Goal: Task Accomplishment & Management: Manage account settings

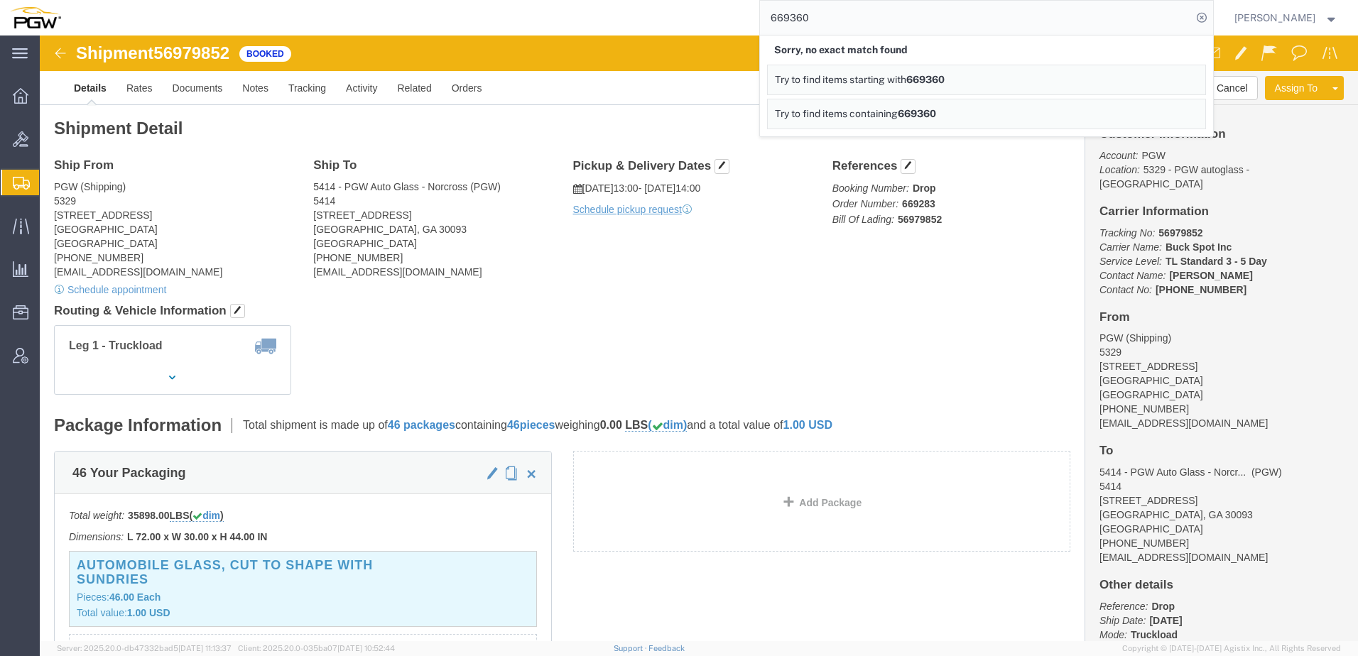
drag, startPoint x: 889, startPoint y: 9, endPoint x: 116, endPoint y: 26, distance: 773.8
click at [125, 28] on div "669360 Sorry, no exact match found Try to find items starting with 669360 Try t…" at bounding box center [642, 18] width 1143 height 36
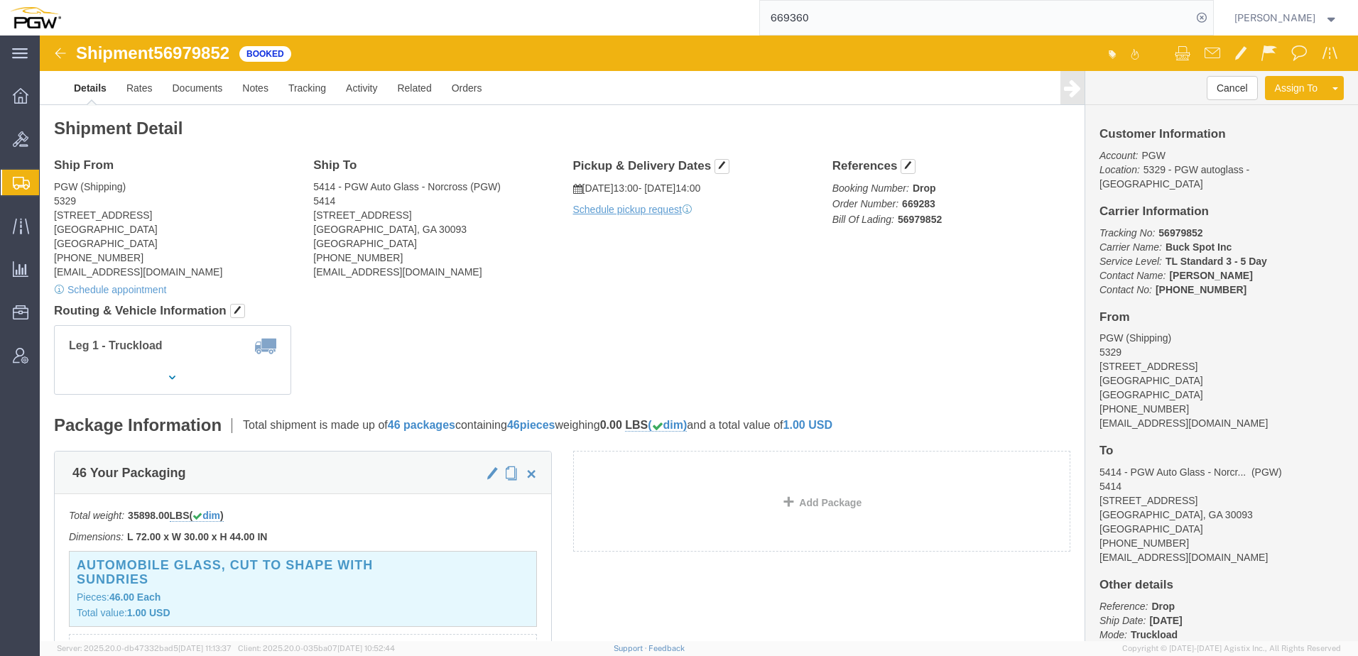
paste input "57026881"
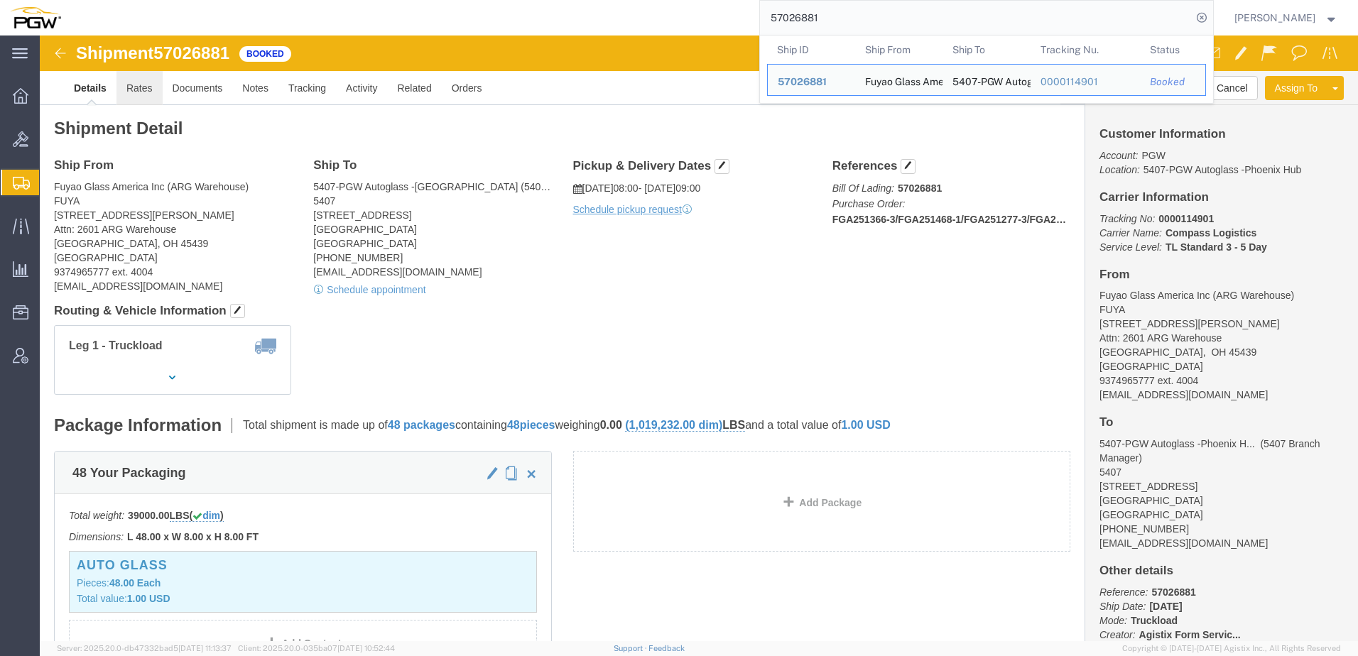
click link "Rates"
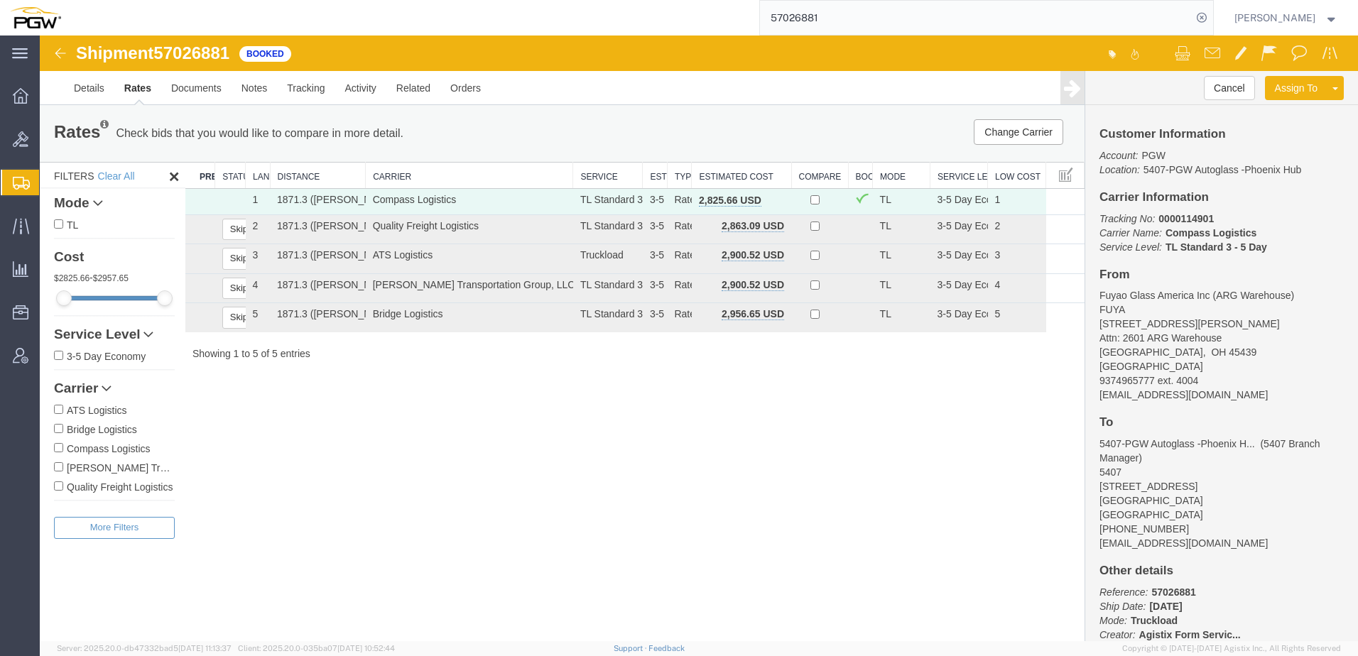
drag, startPoint x: 300, startPoint y: 168, endPoint x: 386, endPoint y: 173, distance: 86.1
click at [394, 170] on div "Search: Preferred Carrier Status Lane Rank Distance Carrier Service Estimated T…" at bounding box center [634, 261] width 899 height 199
click at [781, 205] on span "button" at bounding box center [778, 200] width 8 height 10
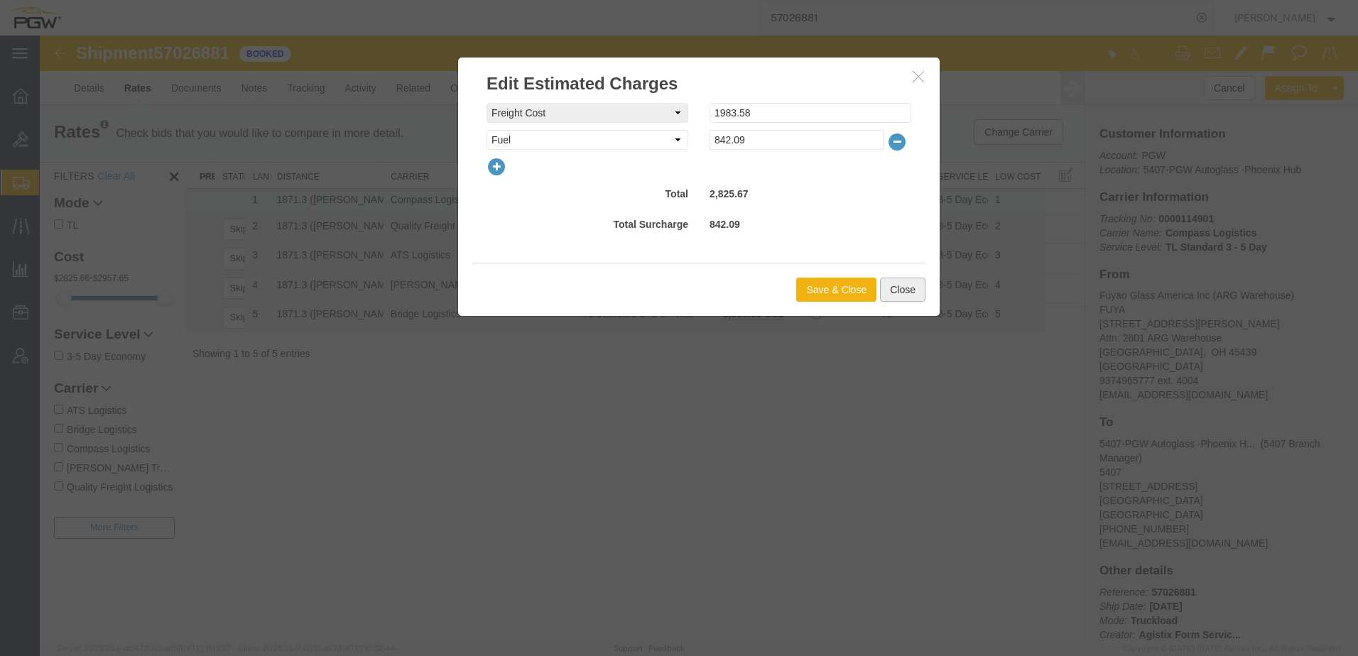
click at [910, 292] on button "Close" at bounding box center [902, 290] width 45 height 24
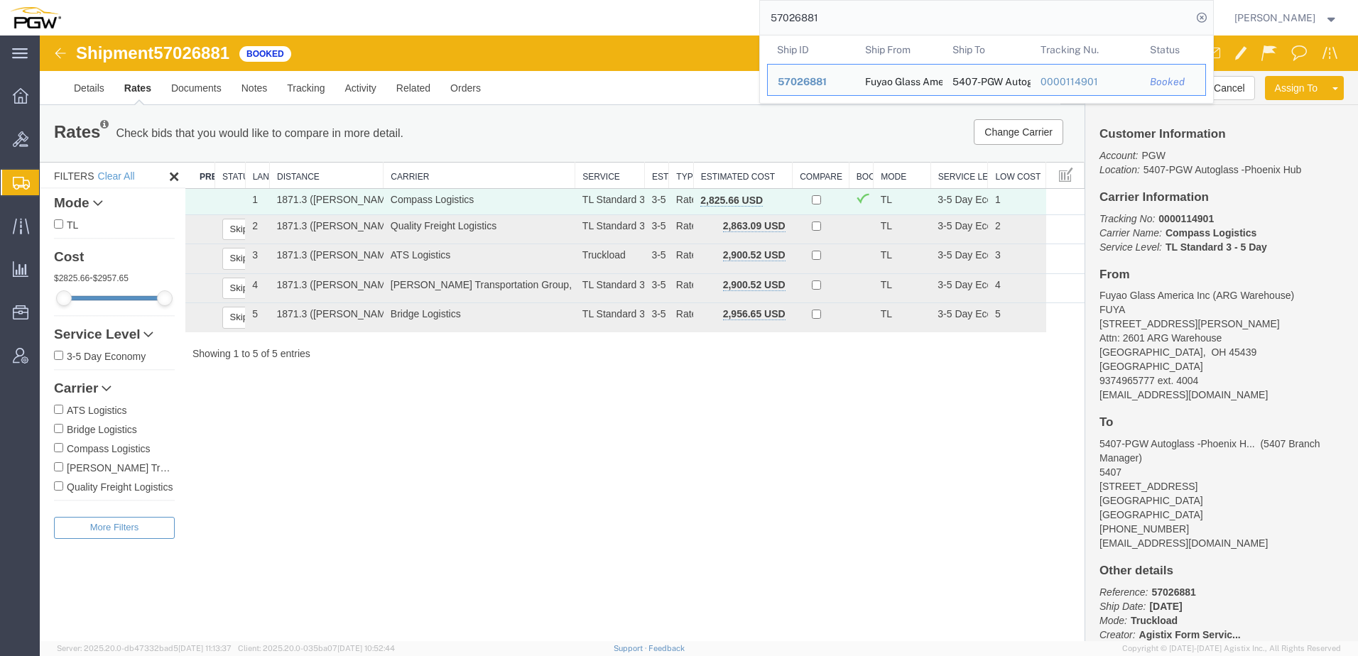
drag, startPoint x: 880, startPoint y: 12, endPoint x: 401, endPoint y: 1, distance: 478.9
click at [426, 0] on html "main_menu Created with Sketch. Collapse Menu Overview Bids Shipments Shipment M…" at bounding box center [679, 328] width 1358 height 656
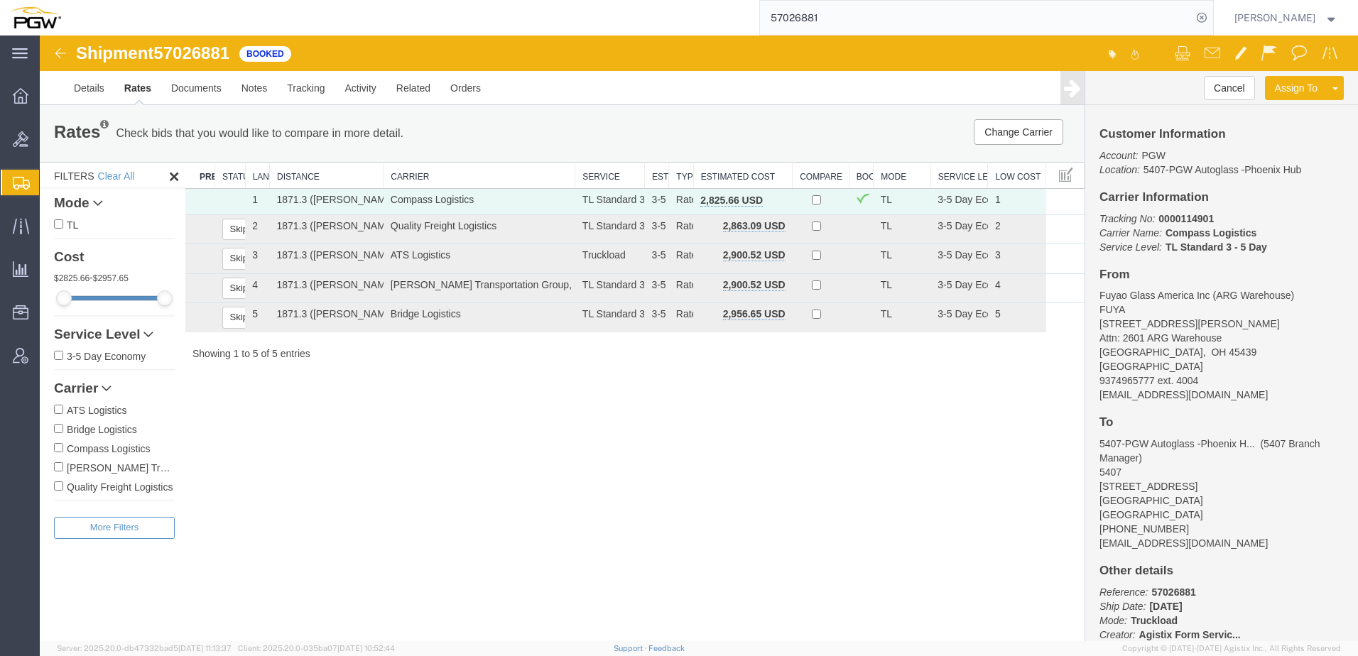
paste input "32"
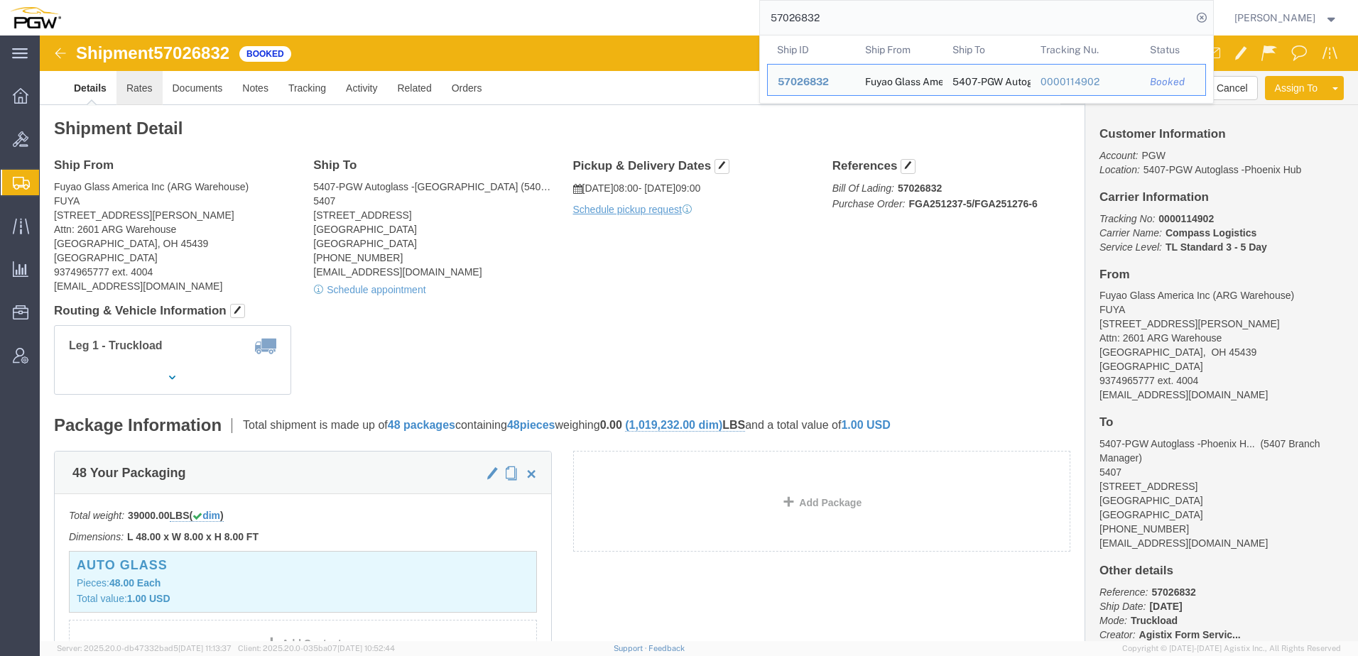
click link "Rates"
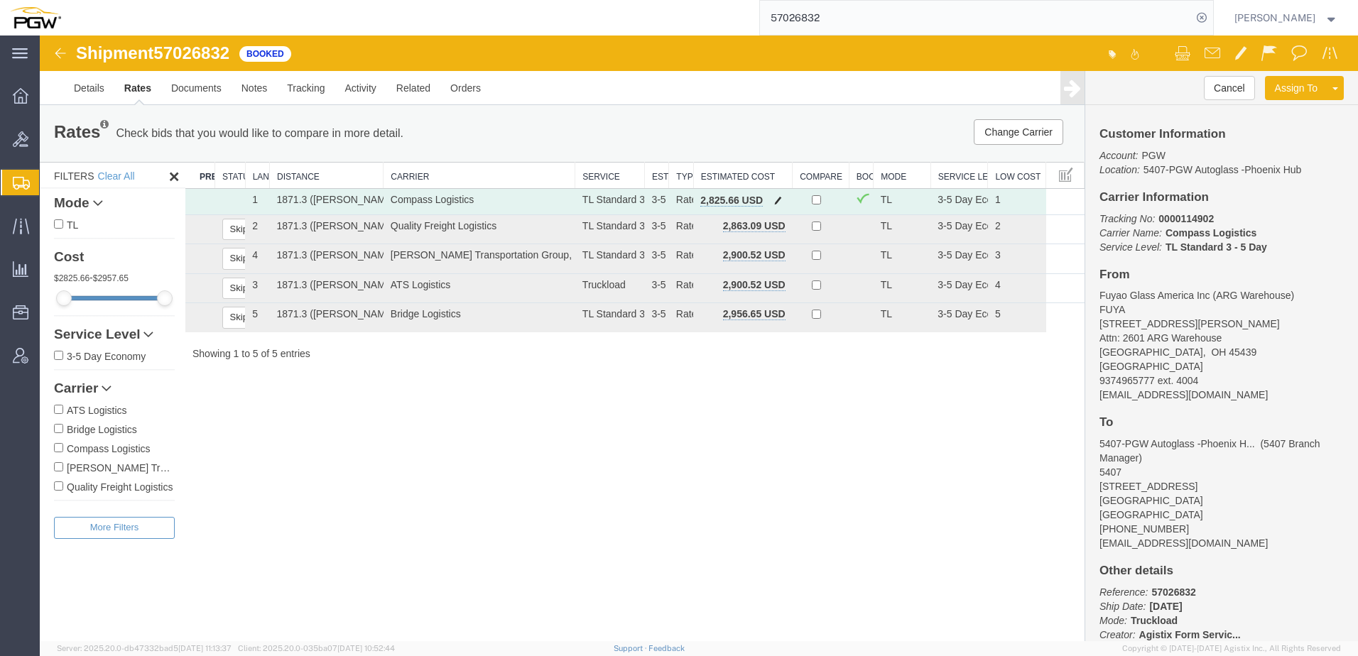
click at [781, 200] on span "button" at bounding box center [778, 200] width 8 height 10
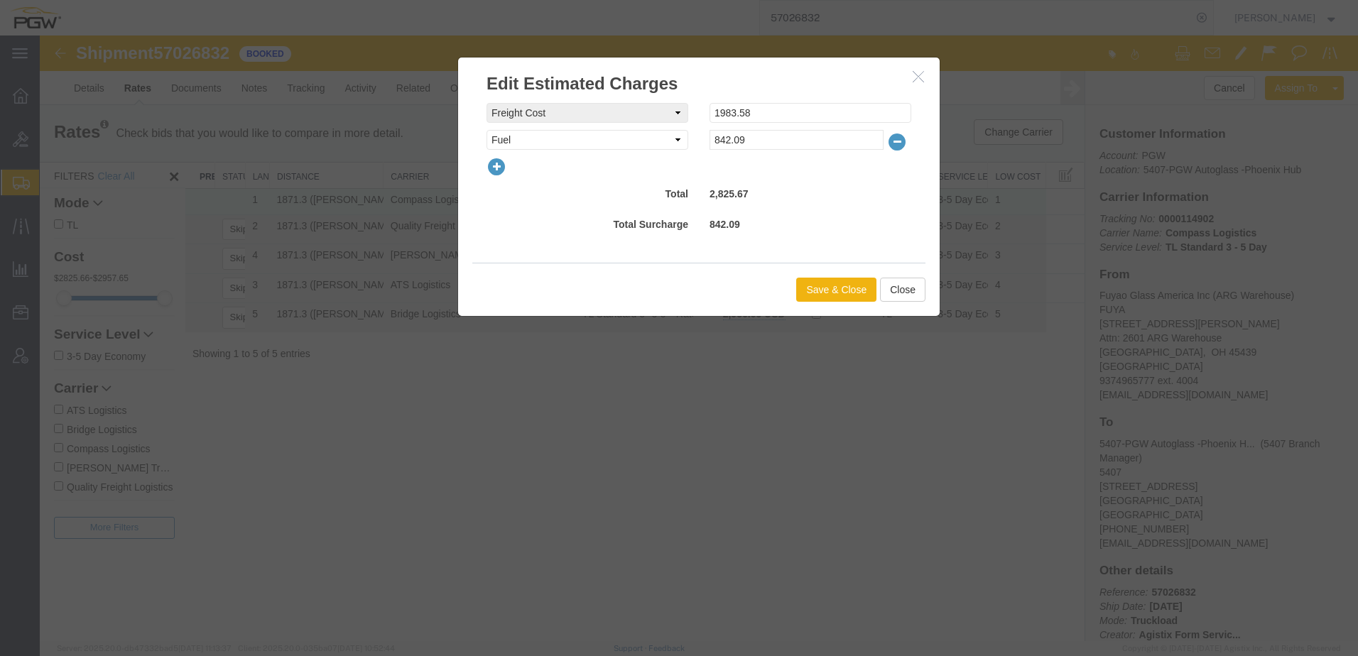
click at [918, 77] on icon "button" at bounding box center [918, 76] width 11 height 12
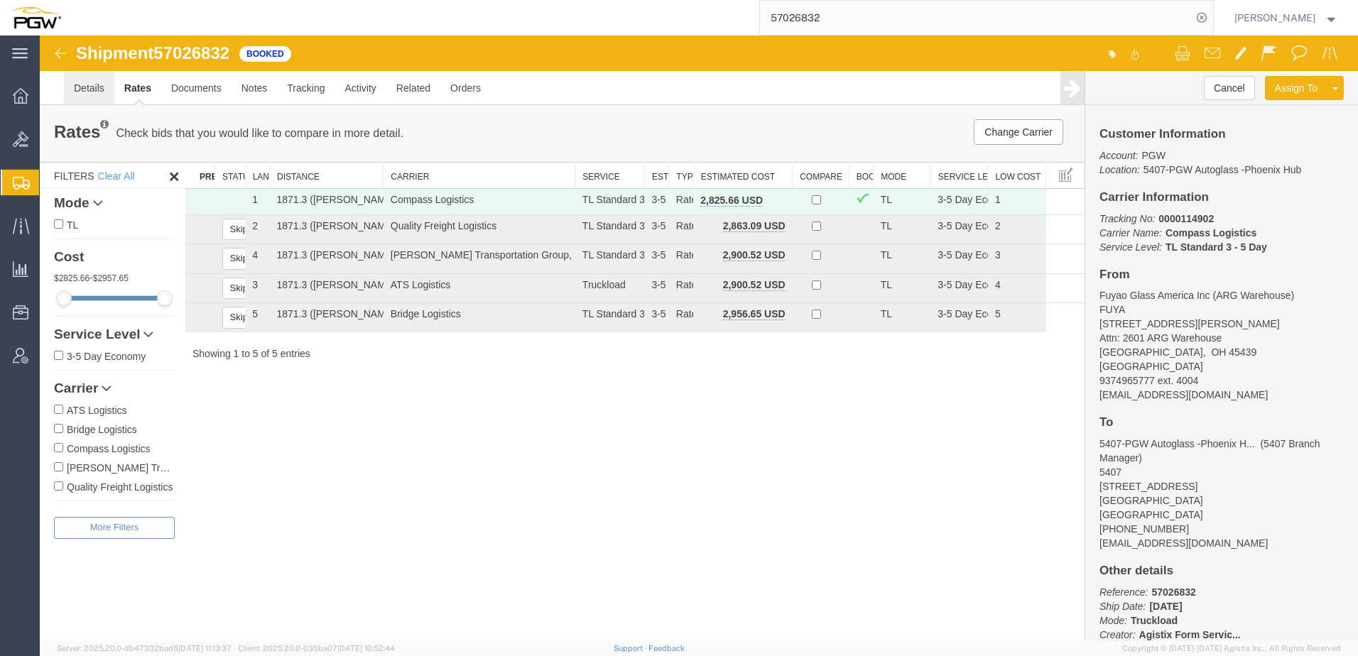
click at [77, 88] on link "Details" at bounding box center [89, 88] width 50 height 34
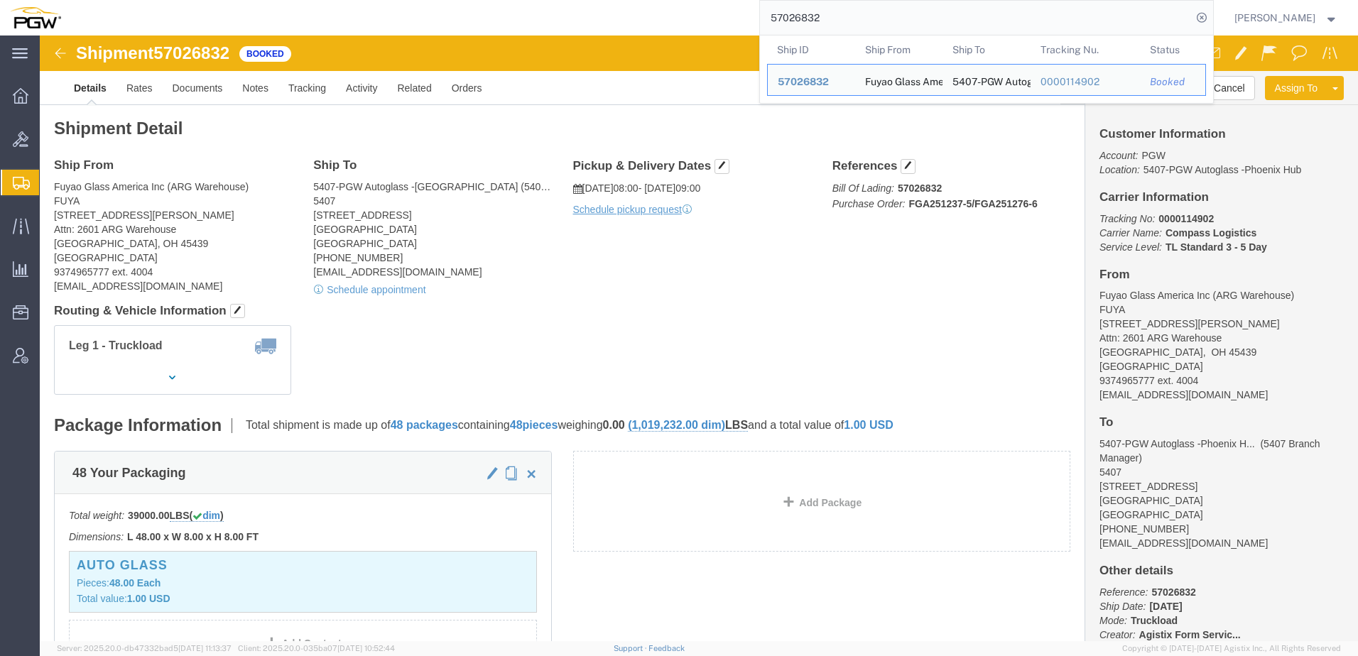
drag, startPoint x: 948, startPoint y: 12, endPoint x: 474, endPoint y: 2, distance: 473.9
click at [449, 0] on html "main_menu Created with Sketch. Collapse Menu Overview Bids Shipments Shipment M…" at bounding box center [679, 328] width 1358 height 656
paste input "81"
click div "Leg 1 - Truckload Vehicle 1: Standard Dry Van (53 Feet) Number of trucks: 1"
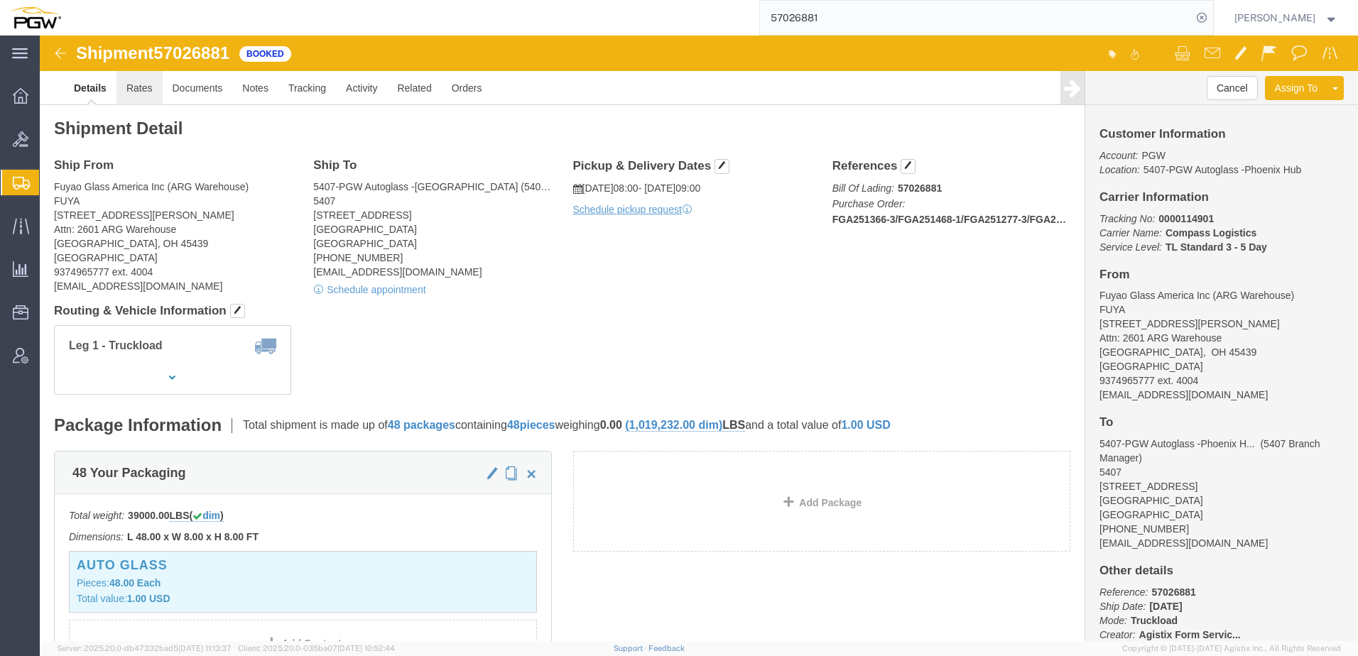
click link "Rates"
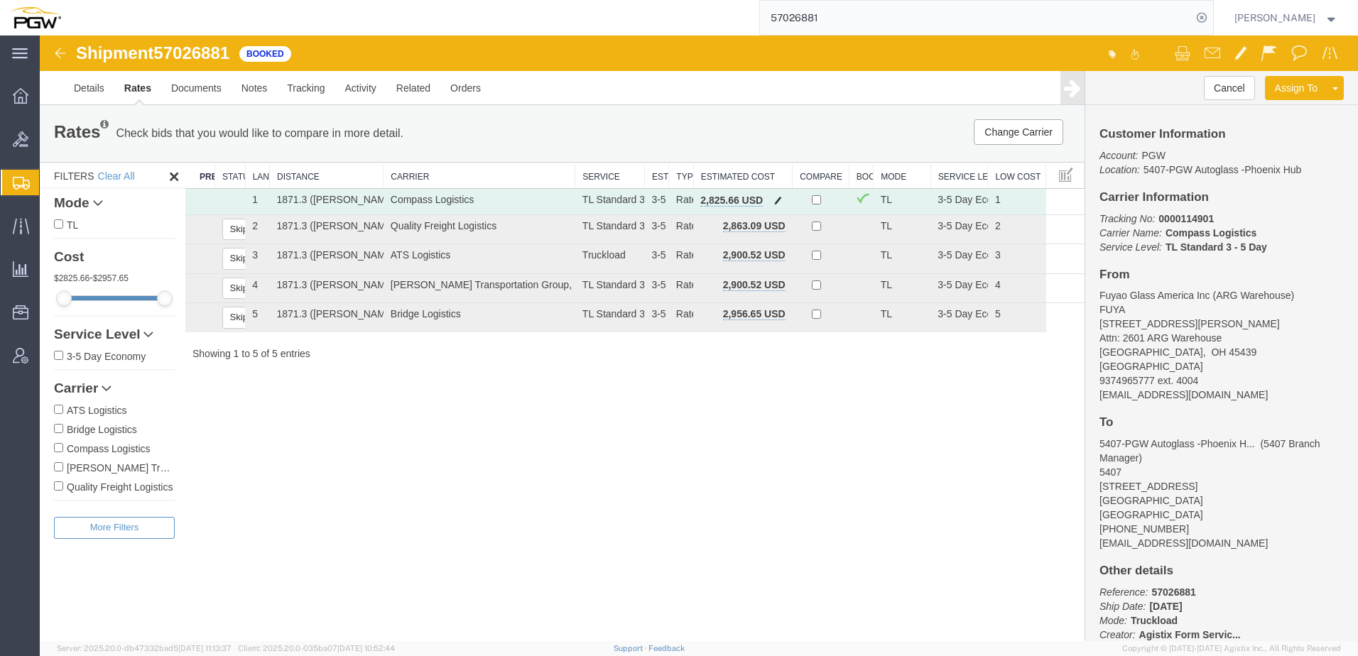
click at [779, 201] on span "button" at bounding box center [778, 200] width 8 height 10
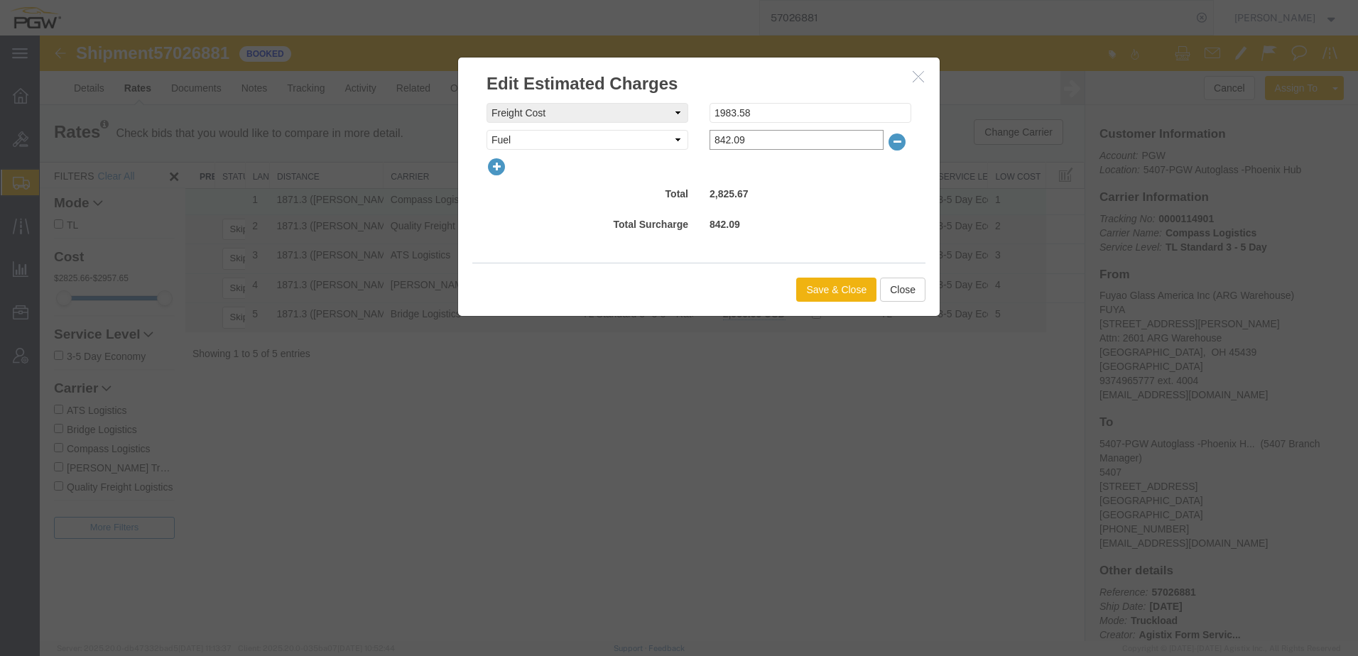
drag, startPoint x: 784, startPoint y: 133, endPoint x: 558, endPoint y: 151, distance: 226.6
click at [576, 135] on div "Fee Type Select AES Filing Accessorial Delivery Charge Additional Invoice Detai…" at bounding box center [699, 140] width 446 height 20
click at [923, 80] on icon "button" at bounding box center [918, 76] width 11 height 12
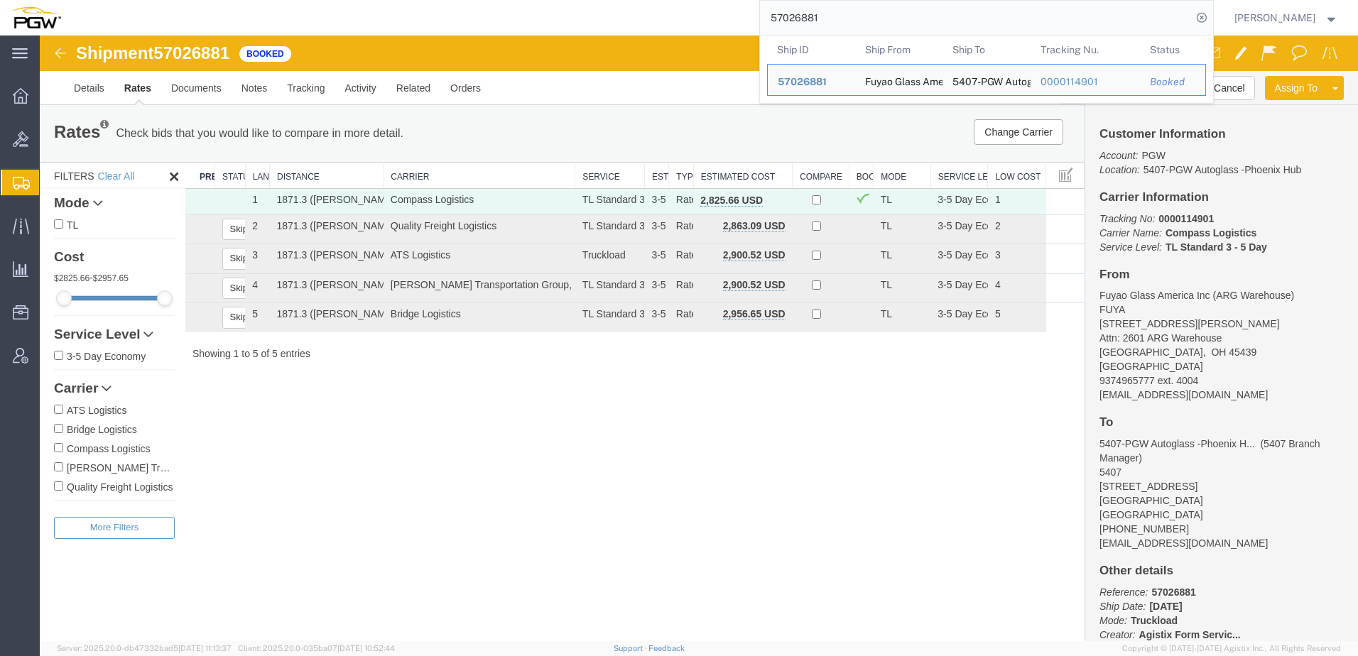
drag, startPoint x: 872, startPoint y: 13, endPoint x: 329, endPoint y: -9, distance: 543.9
click at [329, 0] on html "main_menu Created with Sketch. Collapse Menu Overview Bids Shipments Shipment M…" at bounding box center [679, 328] width 1358 height 656
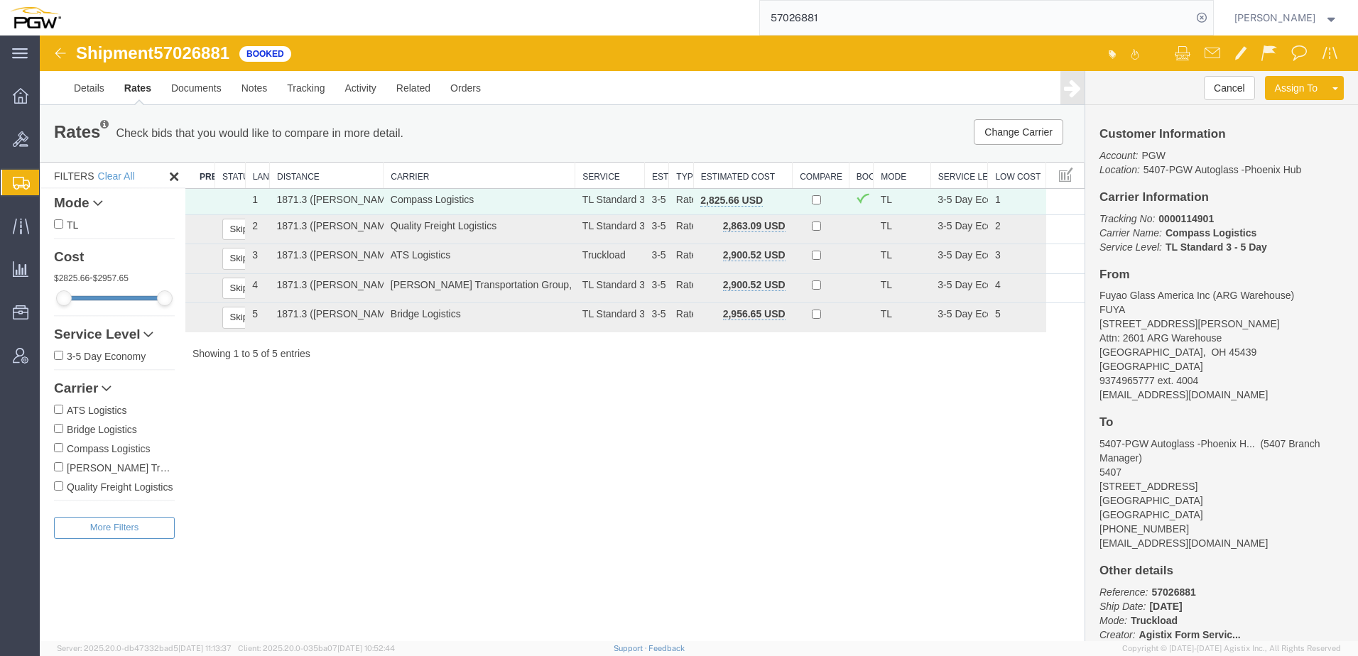
paste input "6924208"
type input "56924208"
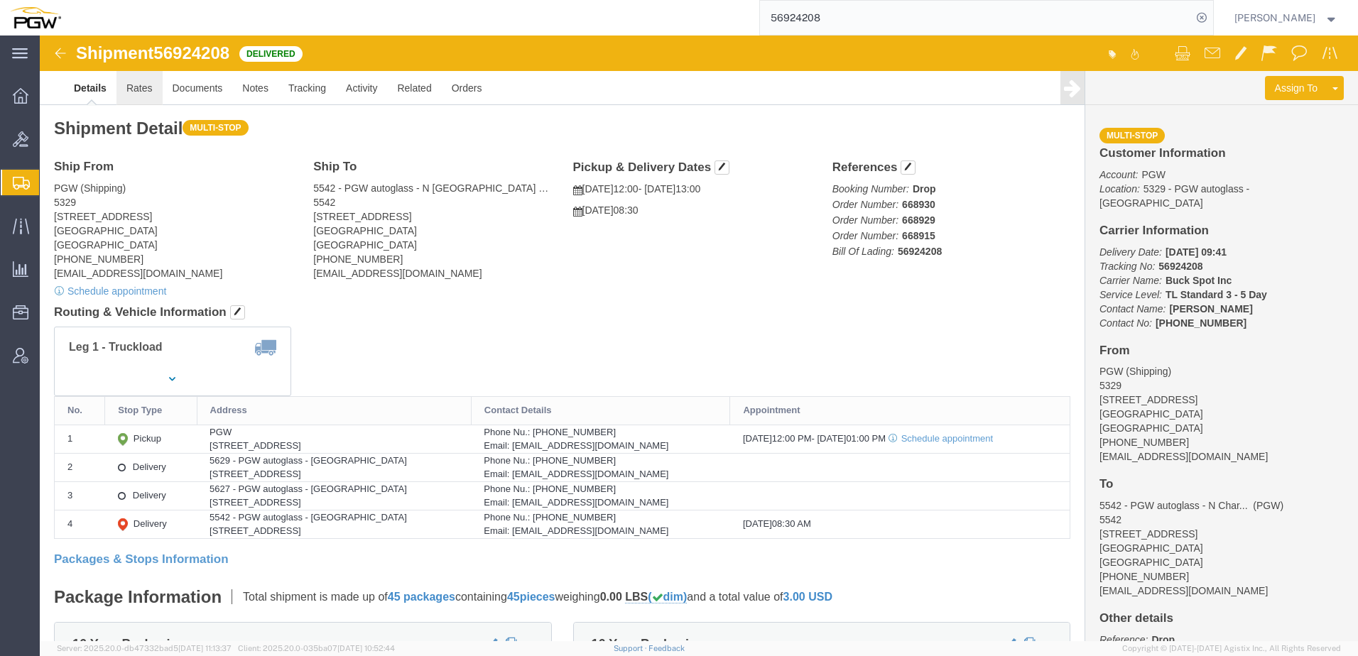
click link "Rates"
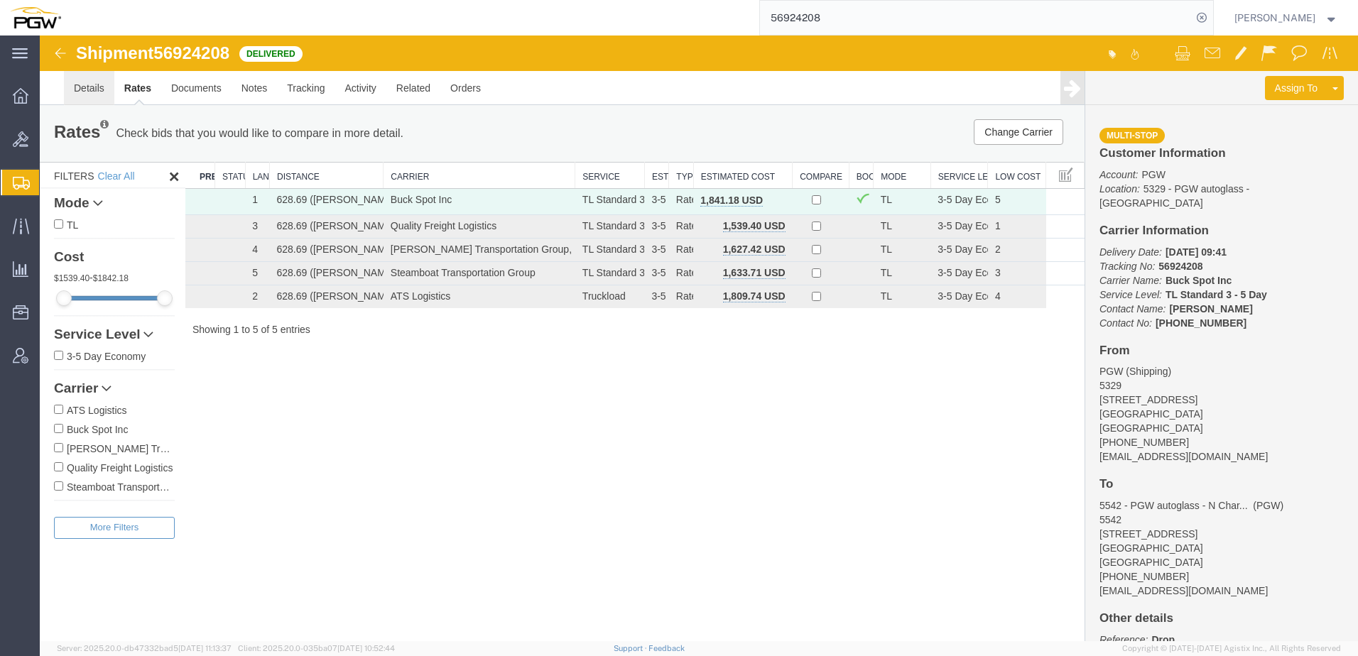
click at [91, 94] on link "Details" at bounding box center [89, 88] width 50 height 34
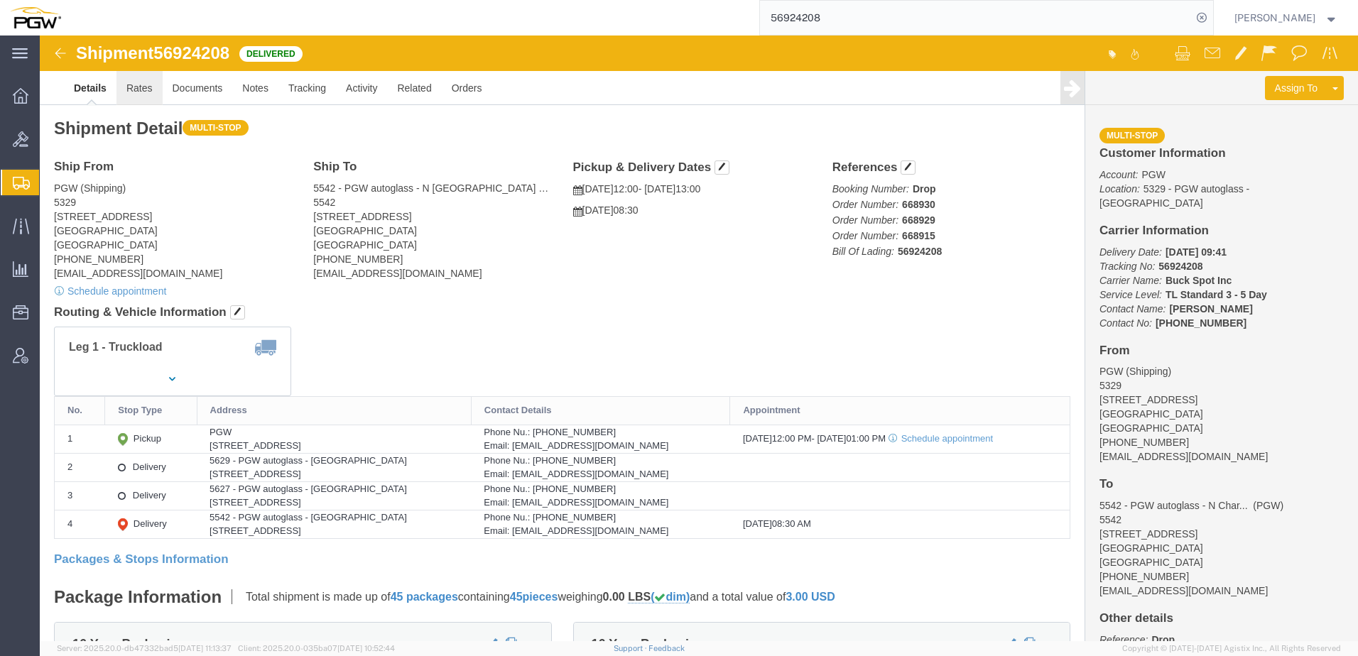
click link "Rates"
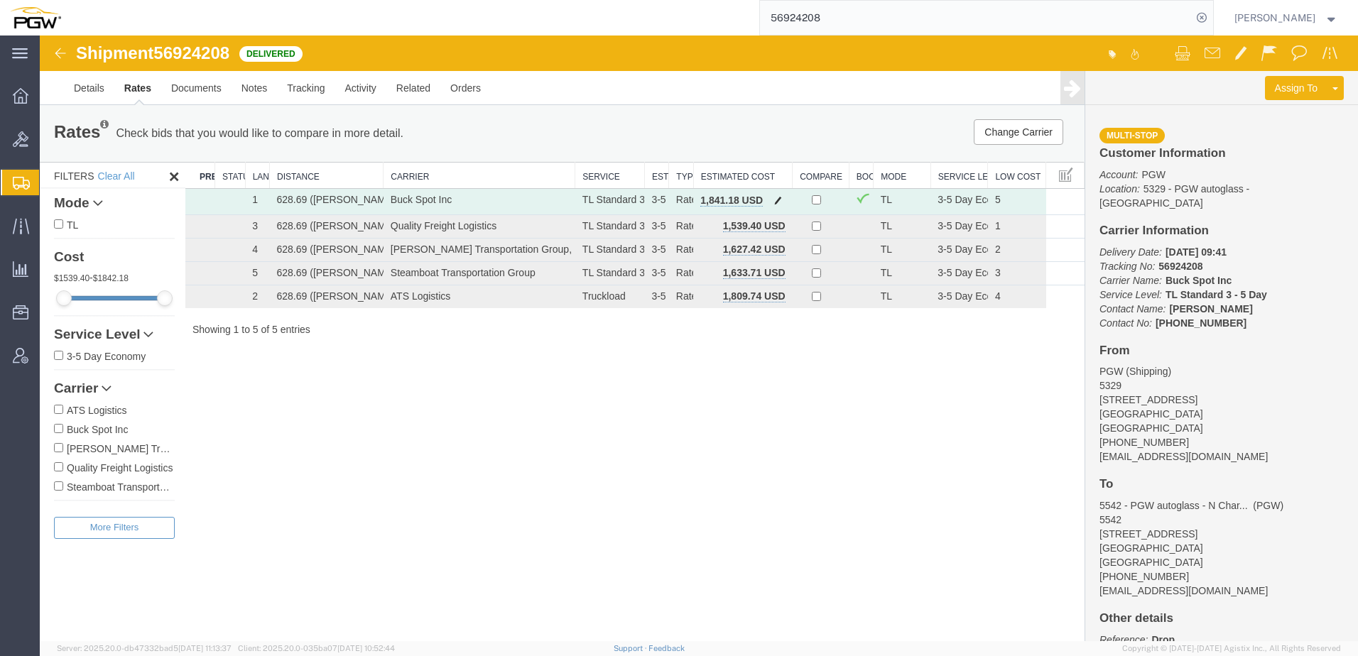
click at [777, 198] on span "button" at bounding box center [778, 200] width 8 height 10
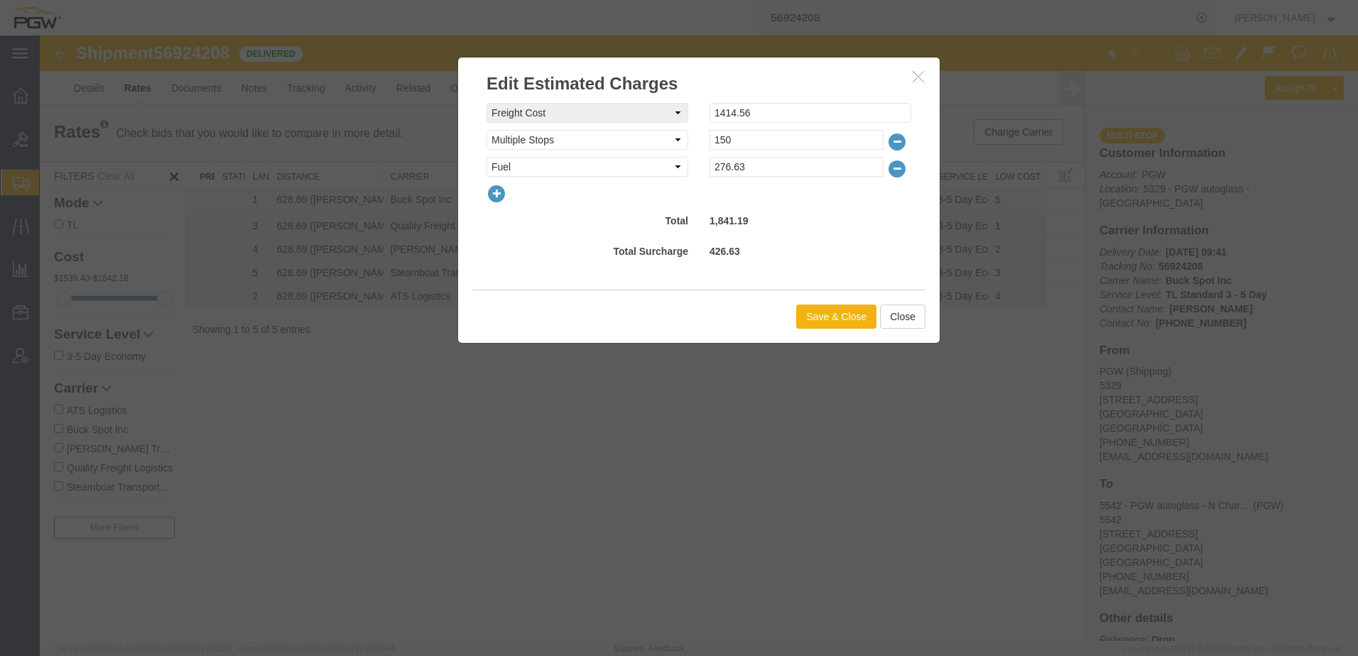
click at [494, 194] on icon "button" at bounding box center [497, 194] width 20 height 20
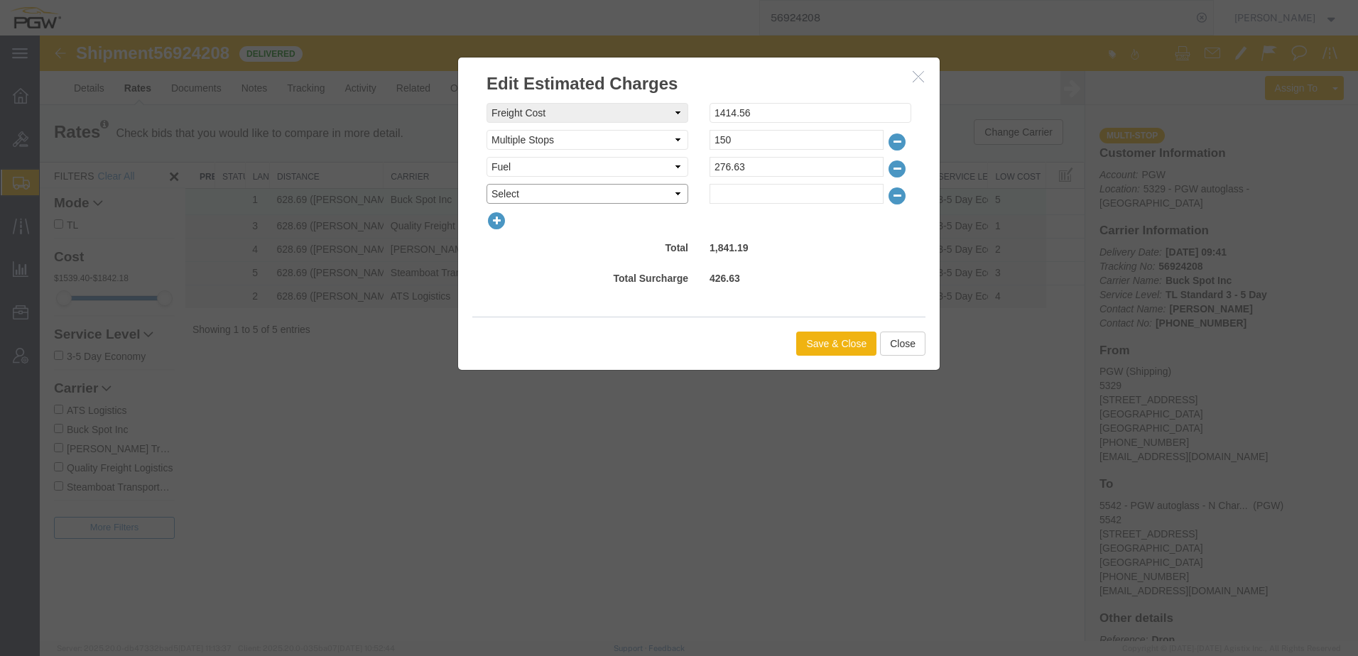
click at [522, 197] on select "Select AES Filing Accessorial Delivery Charge Additional Invoice Details Addres…" at bounding box center [588, 194] width 202 height 20
select select "OTHR"
click at [487, 184] on select "Select AES Filing Accessorial Delivery Charge Additional Invoice Details Addres…" at bounding box center [588, 194] width 202 height 20
drag, startPoint x: 778, startPoint y: 189, endPoint x: 767, endPoint y: 195, distance: 12.1
click at [778, 189] on input "text" at bounding box center [797, 194] width 174 height 20
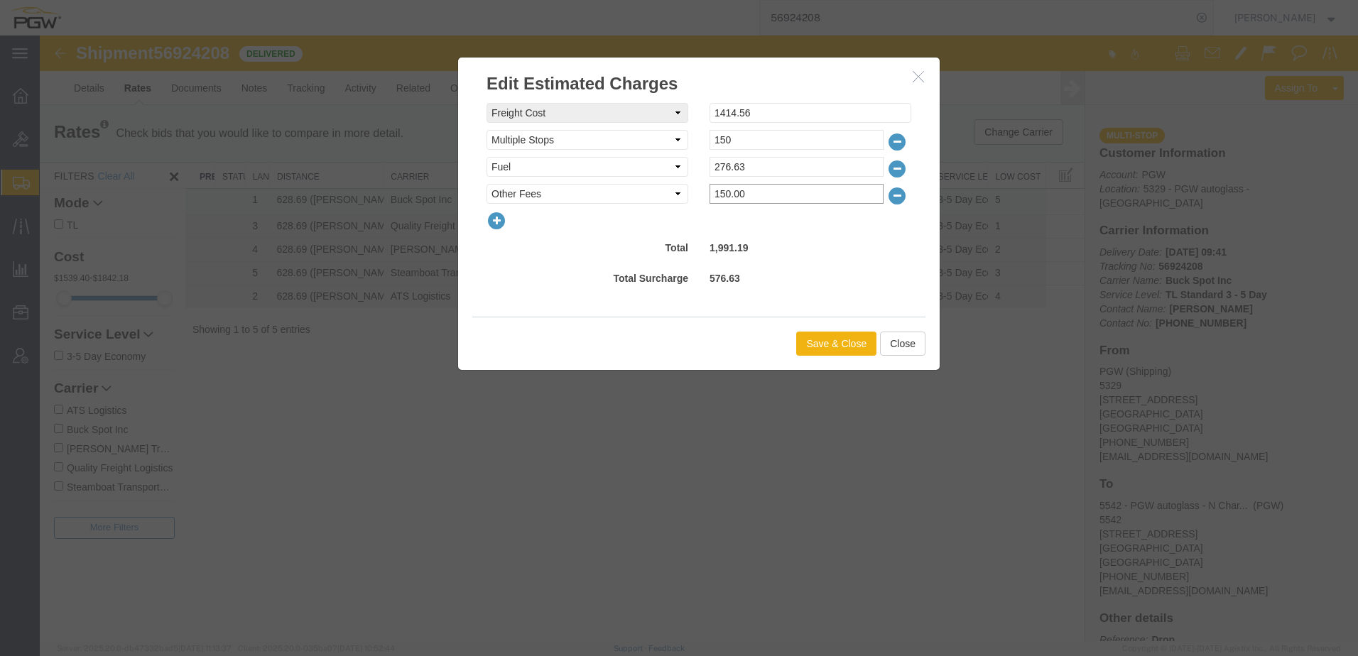
type input "150.00"
click at [830, 351] on button "Save & Close" at bounding box center [836, 344] width 80 height 24
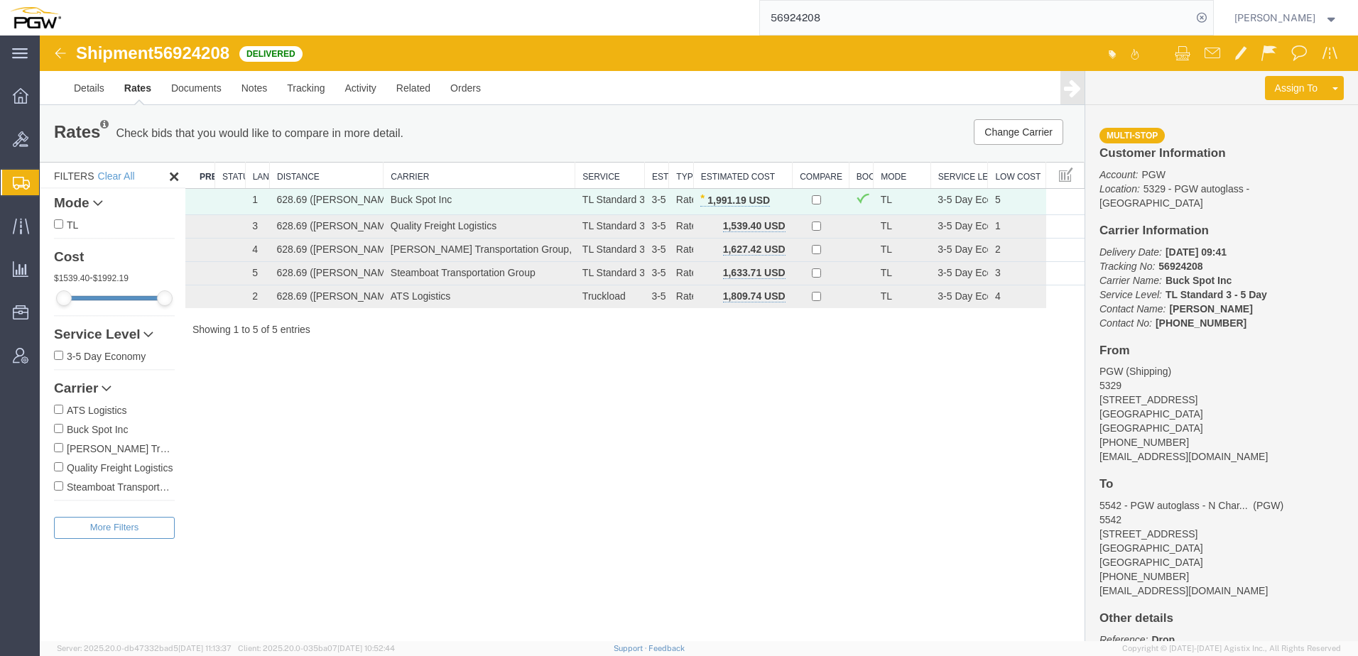
click at [628, 580] on div "Shipment 56924208 5 of 5 Delivered Details Rates Documents Notes Tracking Activ…" at bounding box center [699, 339] width 1318 height 606
drag, startPoint x: 93, startPoint y: 580, endPoint x: 662, endPoint y: 291, distance: 638.2
click at [94, 576] on div "Filters Clear All Mode TL Cost 1539.40 - 1992.19 Service Level 3-5 Day Economy …" at bounding box center [113, 401] width 146 height 479
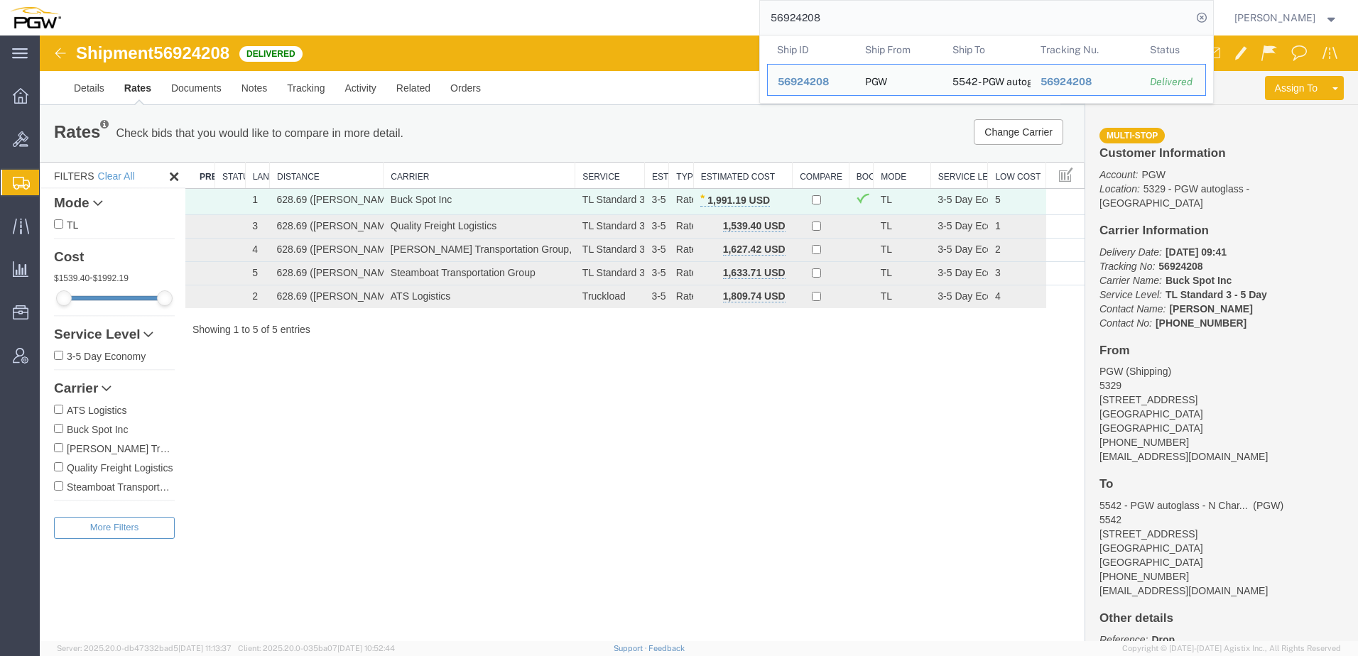
drag, startPoint x: 881, startPoint y: 18, endPoint x: 648, endPoint y: 4, distance: 233.4
click at [648, 4] on div "56924208 Ship ID Ship From Ship To Tracking Nu. Status Ship ID 56924208 Ship Fr…" at bounding box center [642, 18] width 1143 height 36
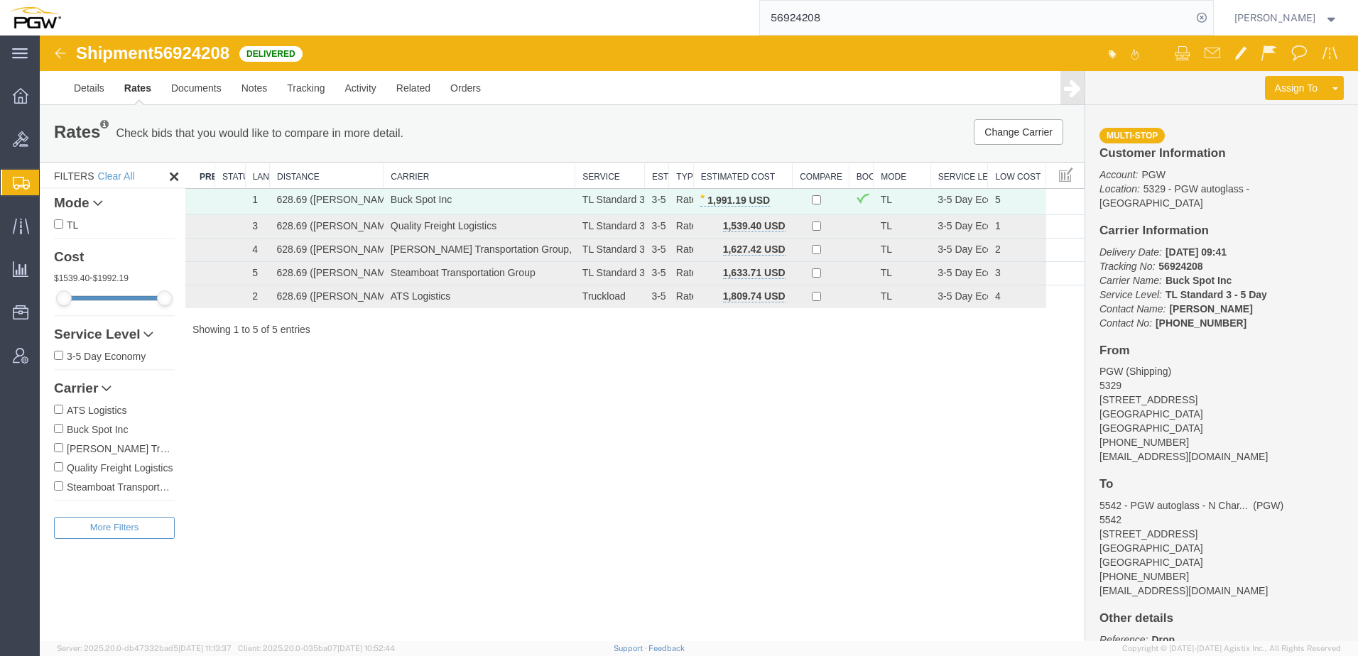
paste input "79831"
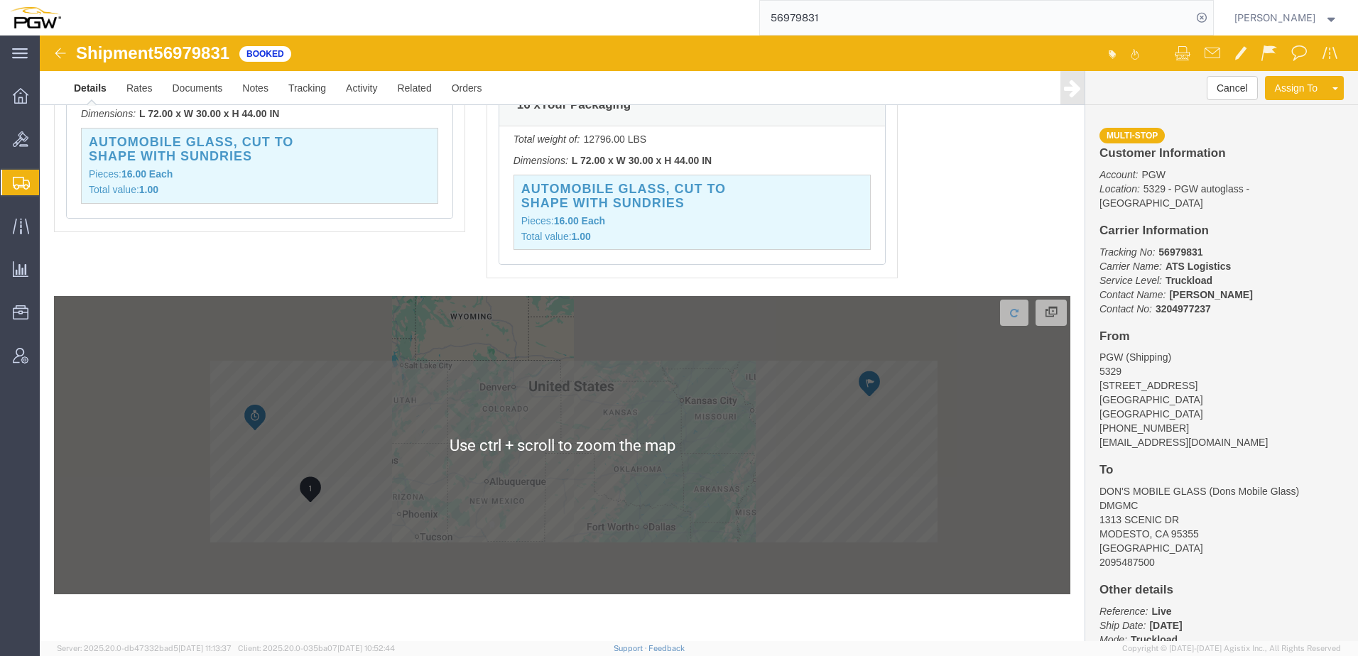
scroll to position [1517, 0]
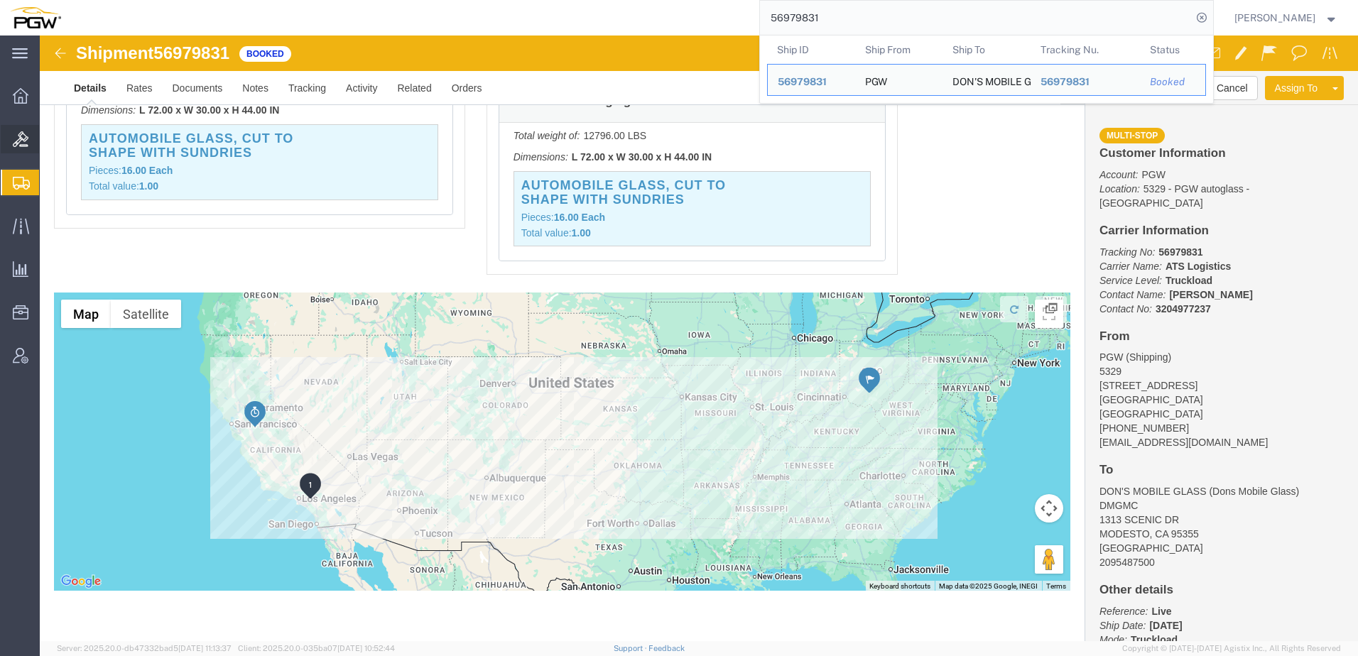
click at [49, 139] on span "Bids" at bounding box center [44, 139] width 10 height 28
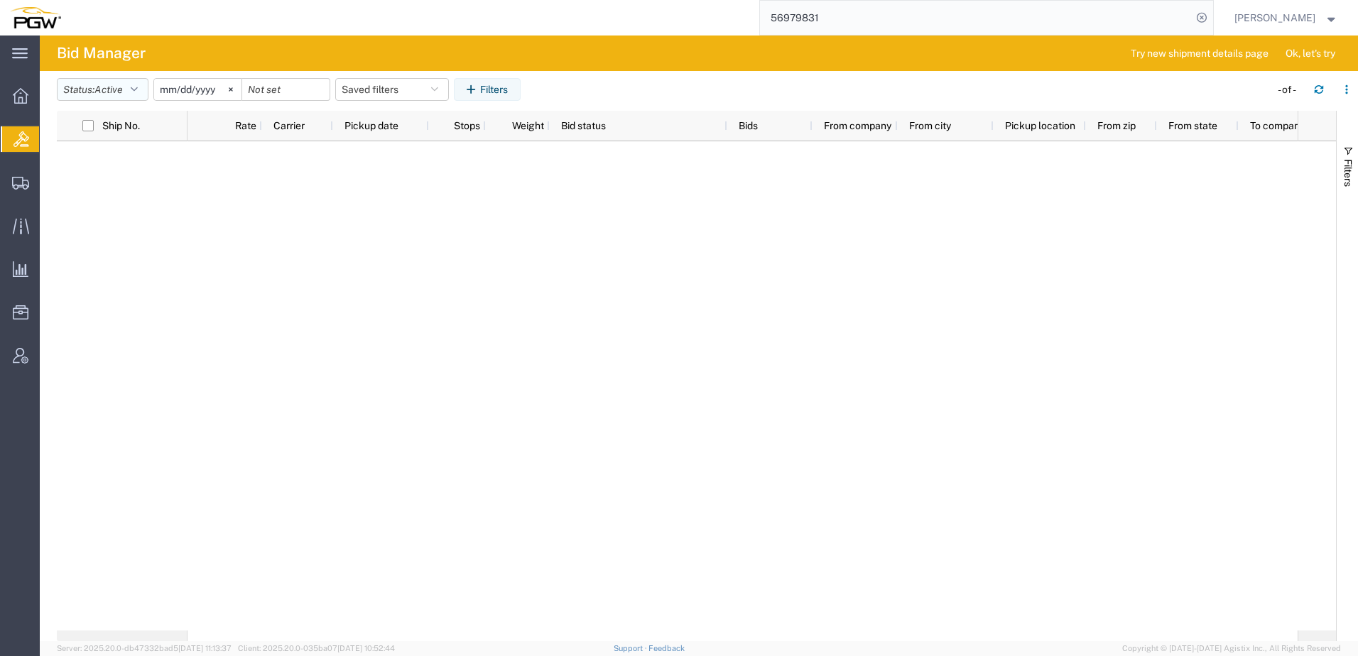
click at [109, 94] on span "Active" at bounding box center [108, 89] width 28 height 11
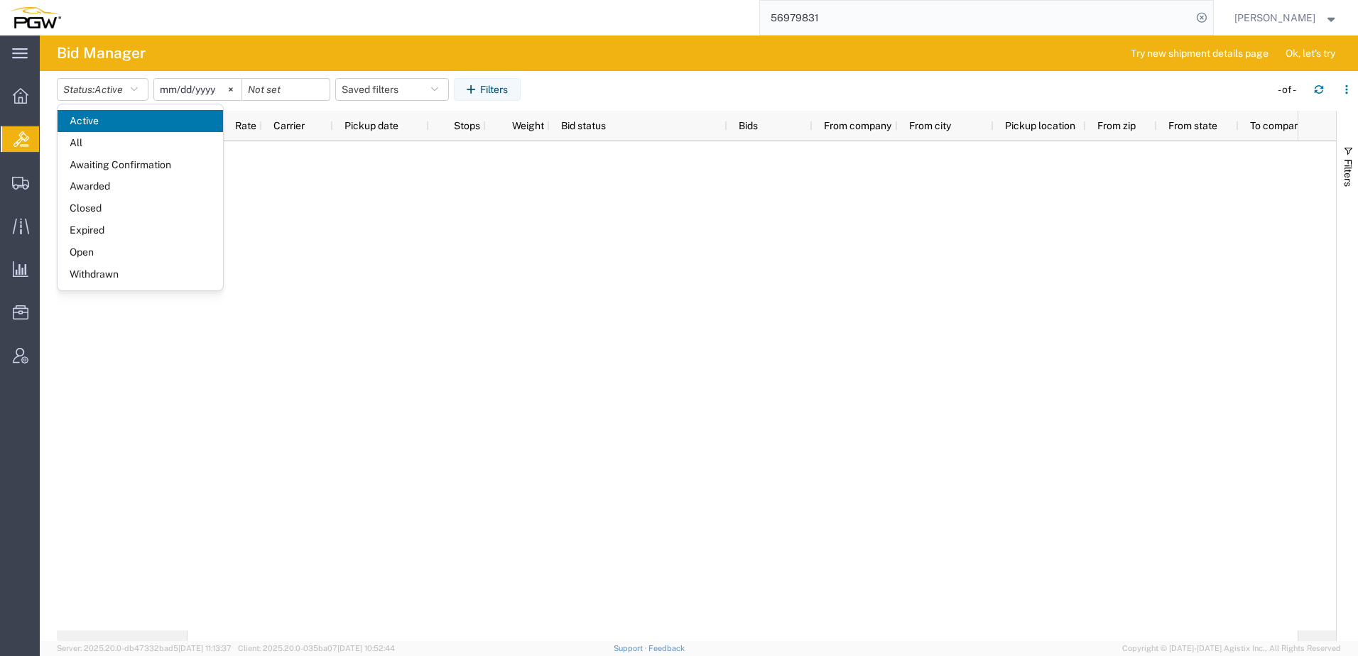
click at [102, 254] on span "Open" at bounding box center [141, 253] width 166 height 22
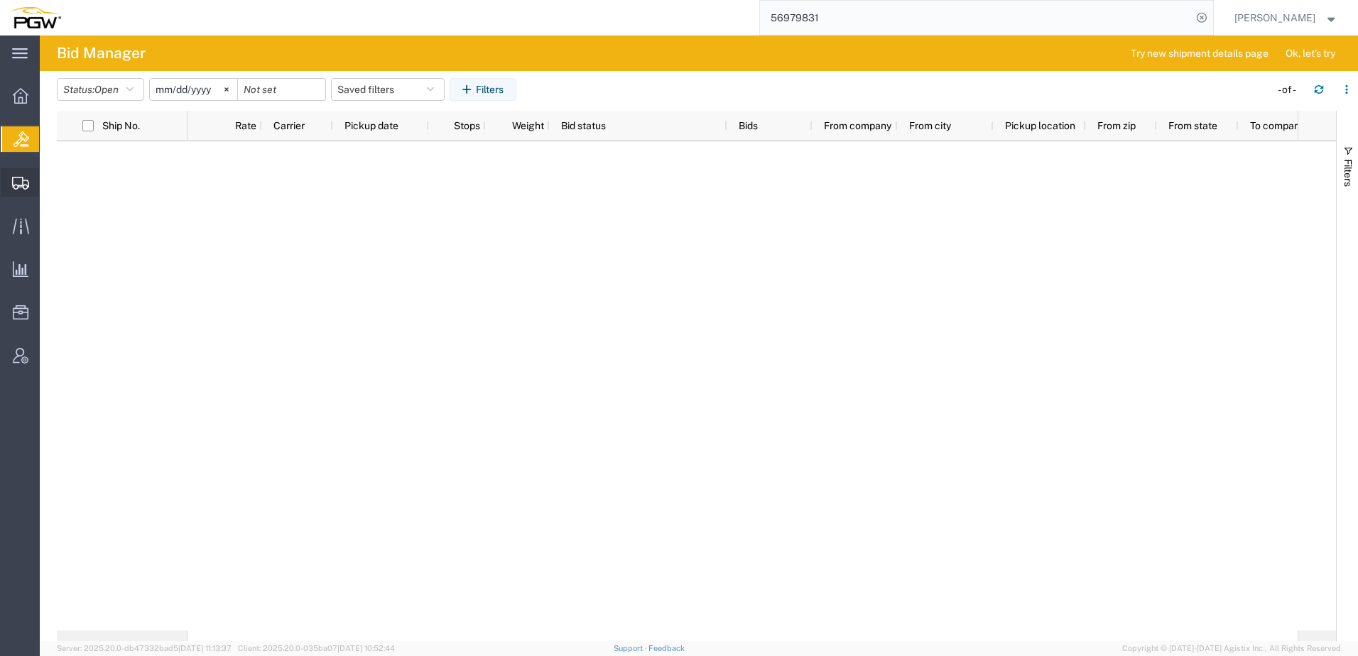
click at [0, 0] on span "Shipment Manager" at bounding box center [0, 0] width 0 height 0
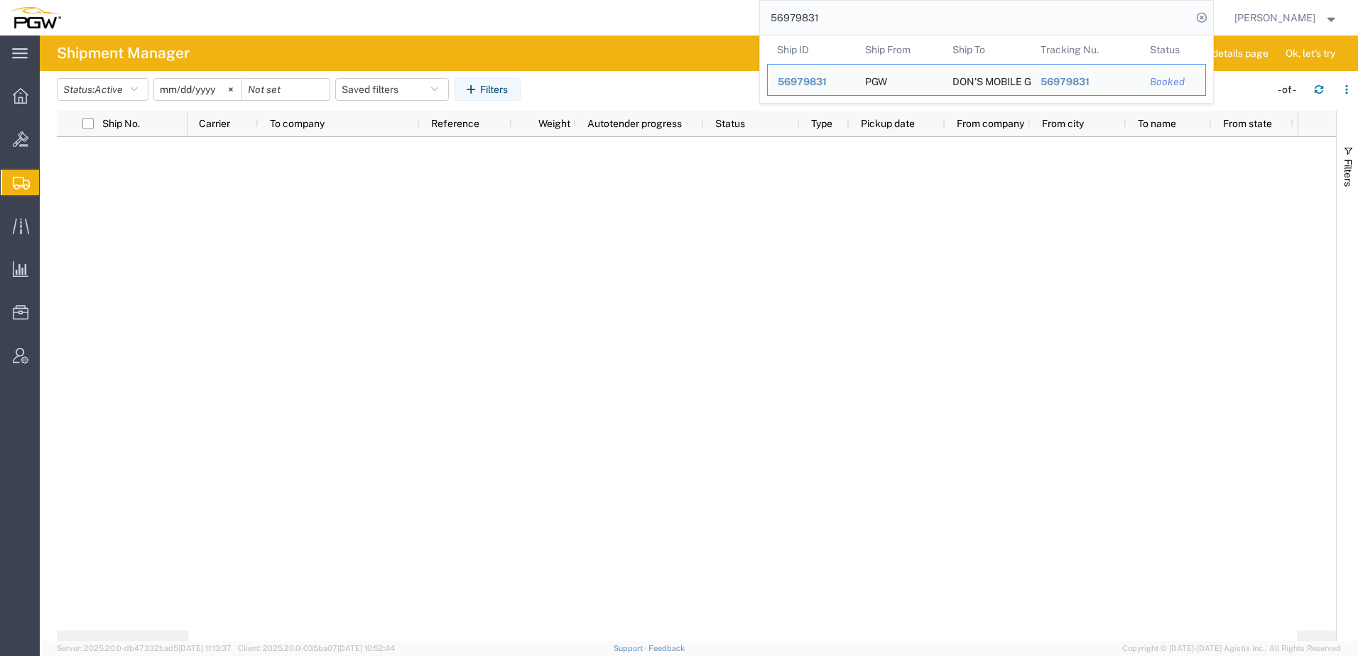
drag, startPoint x: 902, startPoint y: 13, endPoint x: 389, endPoint y: -35, distance: 515.8
click at [389, 0] on html "main_menu Created with Sketch. Collapse Menu Overview Bids Shipments Shipment M…" at bounding box center [679, 328] width 1358 height 656
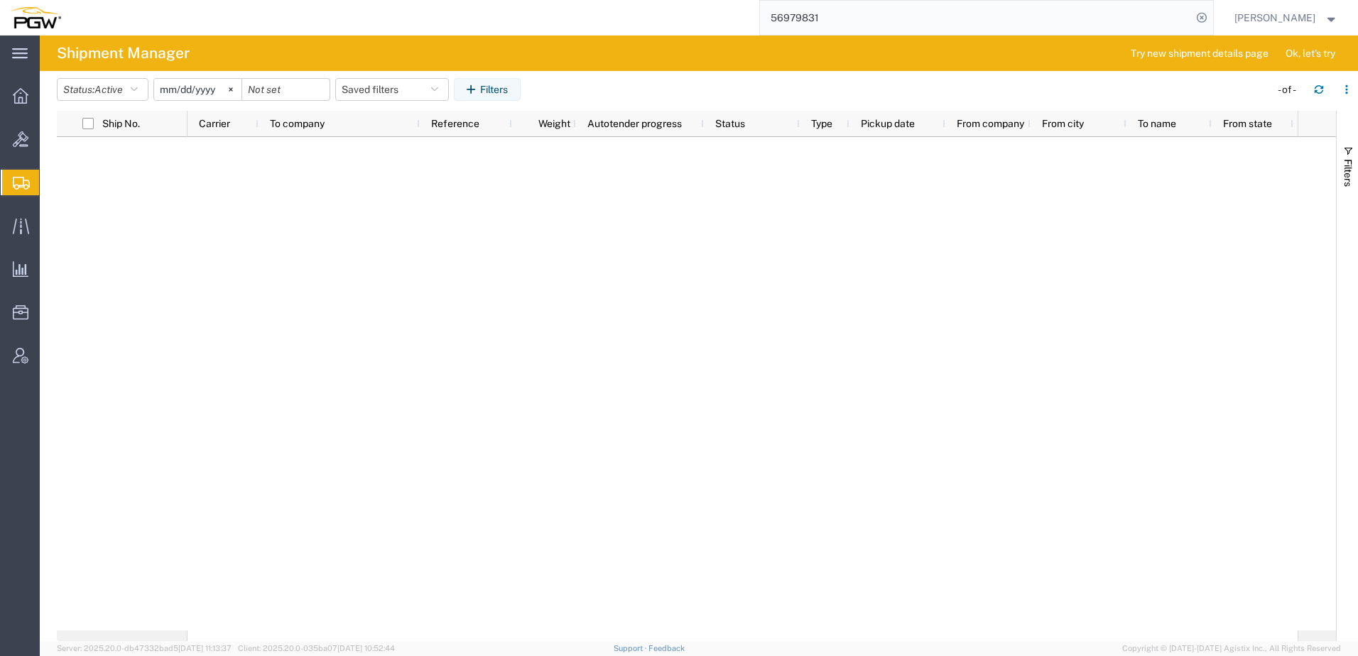
paste input "53"
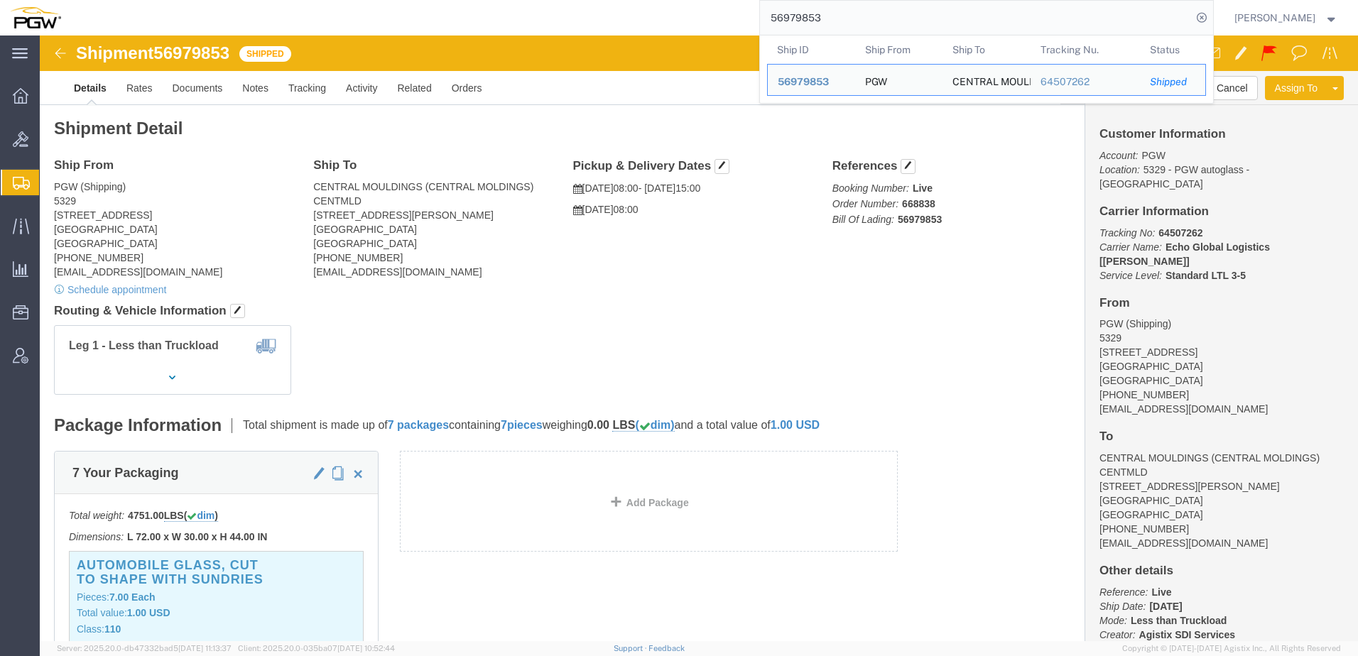
drag, startPoint x: 854, startPoint y: 16, endPoint x: 435, endPoint y: 32, distance: 419.4
click at [440, 28] on div "56979853 Ship ID Ship From Ship To Tracking Nu. Status Ship ID 56979853 Ship Fr…" at bounding box center [642, 18] width 1143 height 36
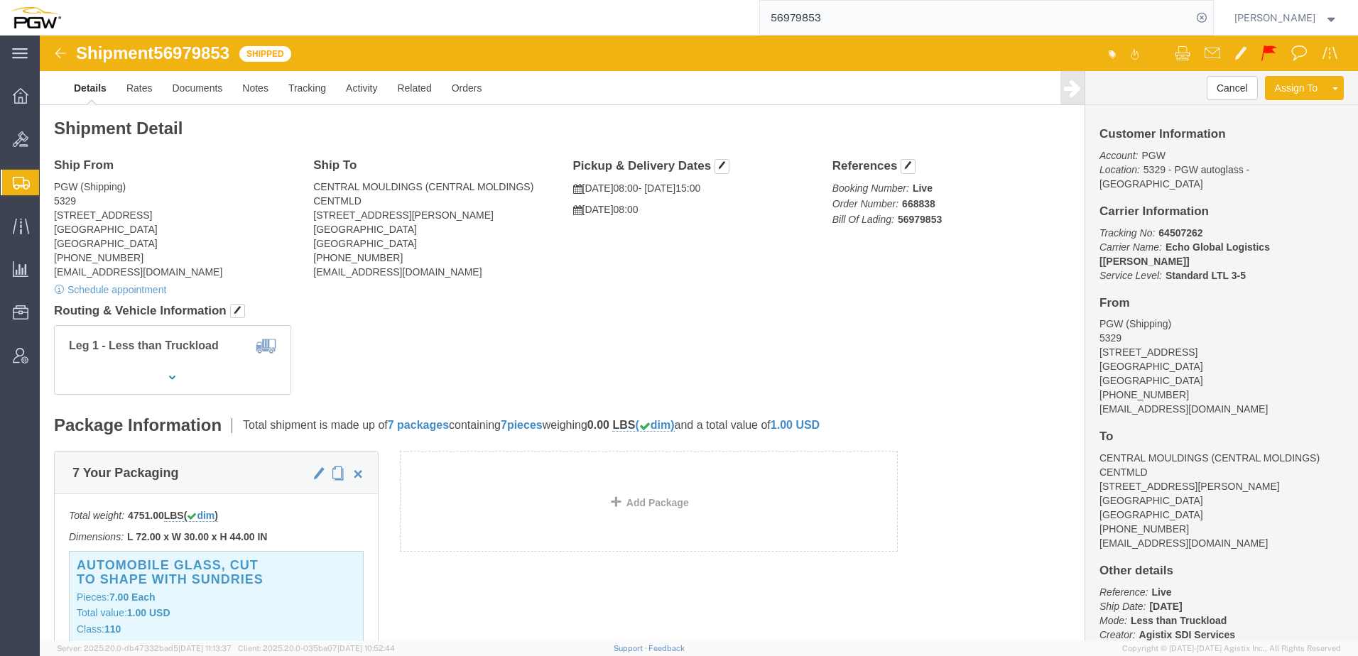
paste input "669241"
type input "669241"
